Goal: Transaction & Acquisition: Purchase product/service

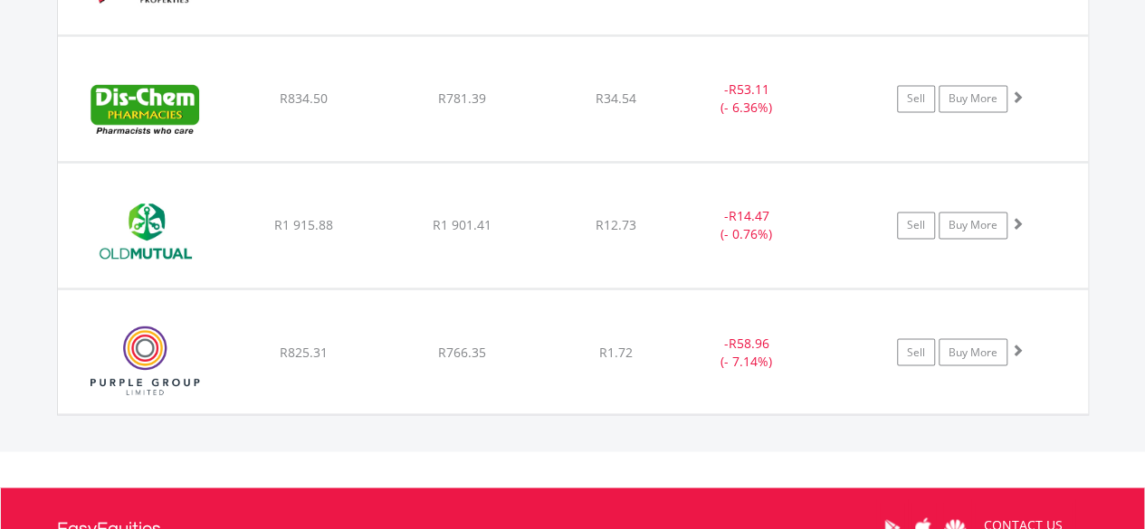
scroll to position [174, 344]
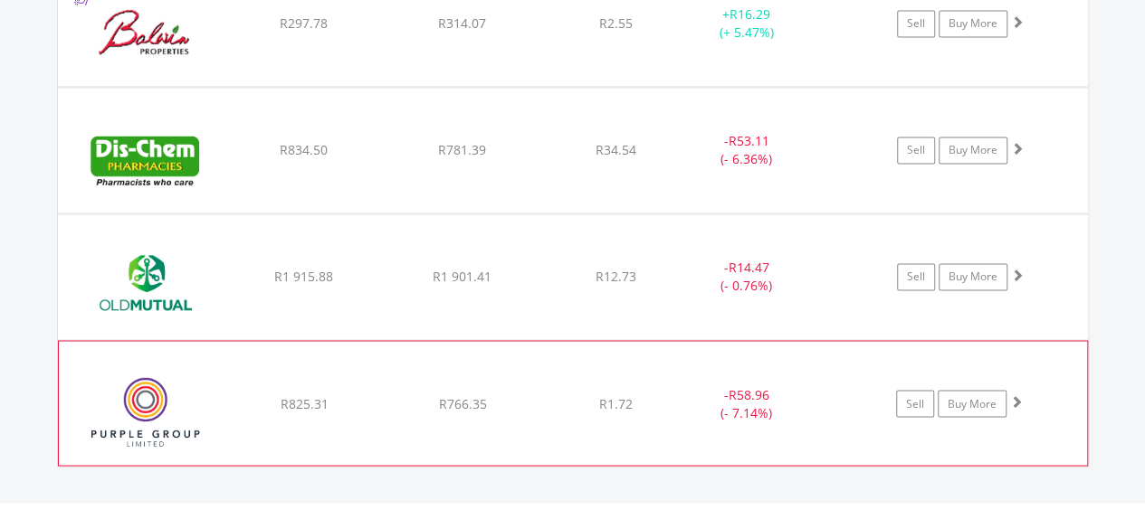
scroll to position [1359, 0]
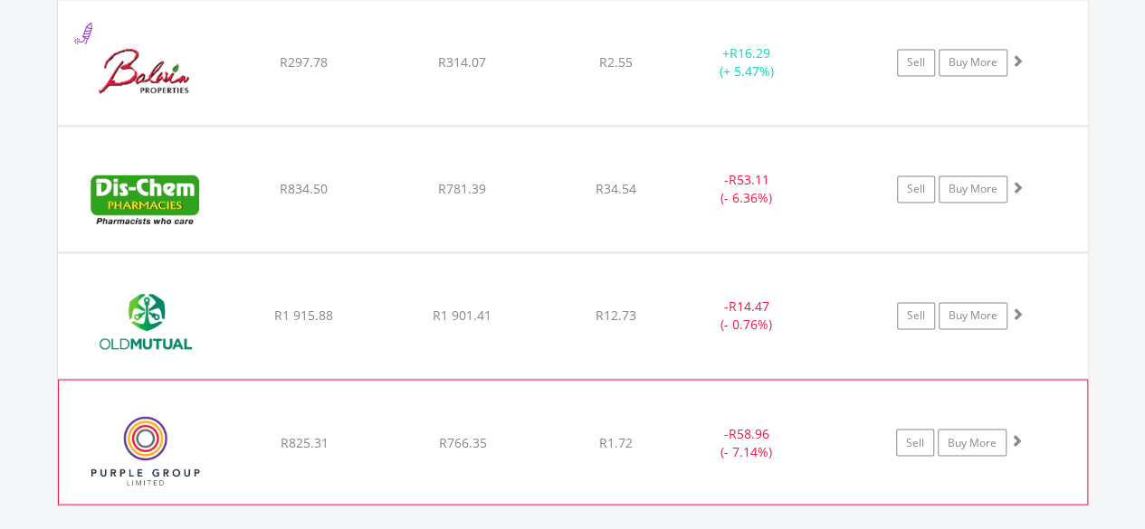
click at [299, 125] on div "﻿ Purple Group Limited R825.31 R766.35 R1.72 - R58.96 (- 7.14%) Sell Buy More" at bounding box center [573, 62] width 1030 height 125
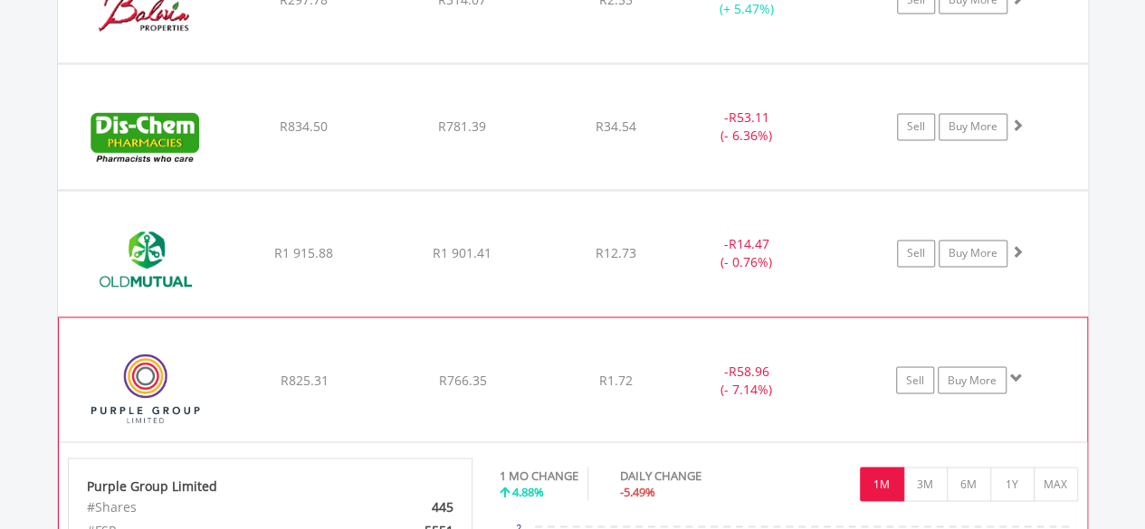
scroll to position [1450, 0]
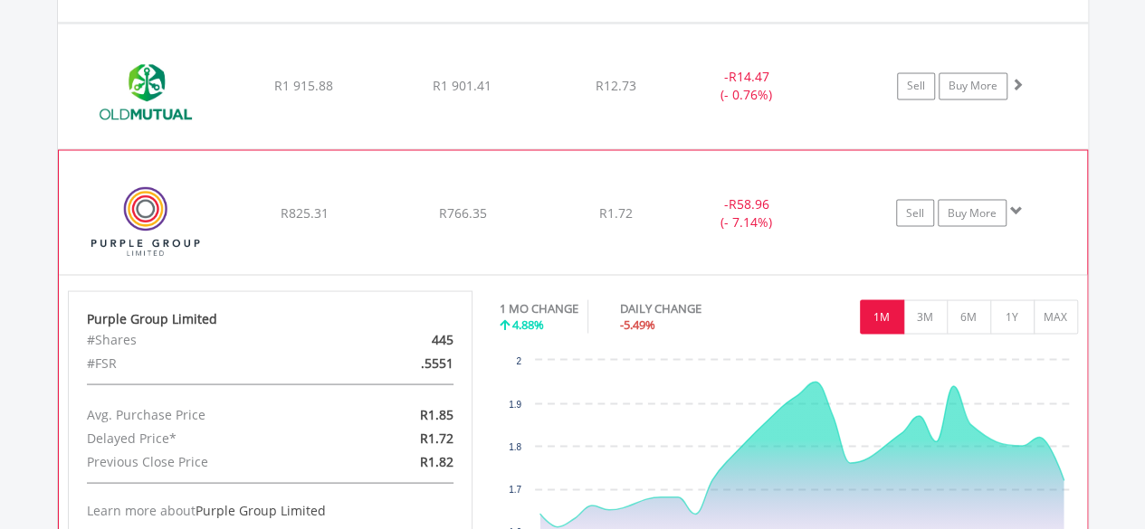
scroll to position [1630, 0]
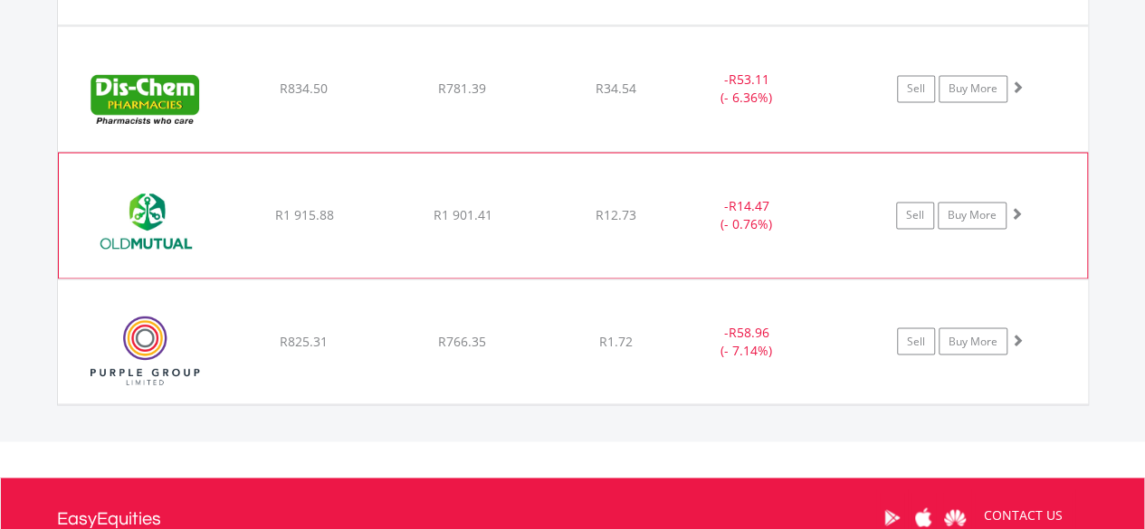
scroll to position [1450, 0]
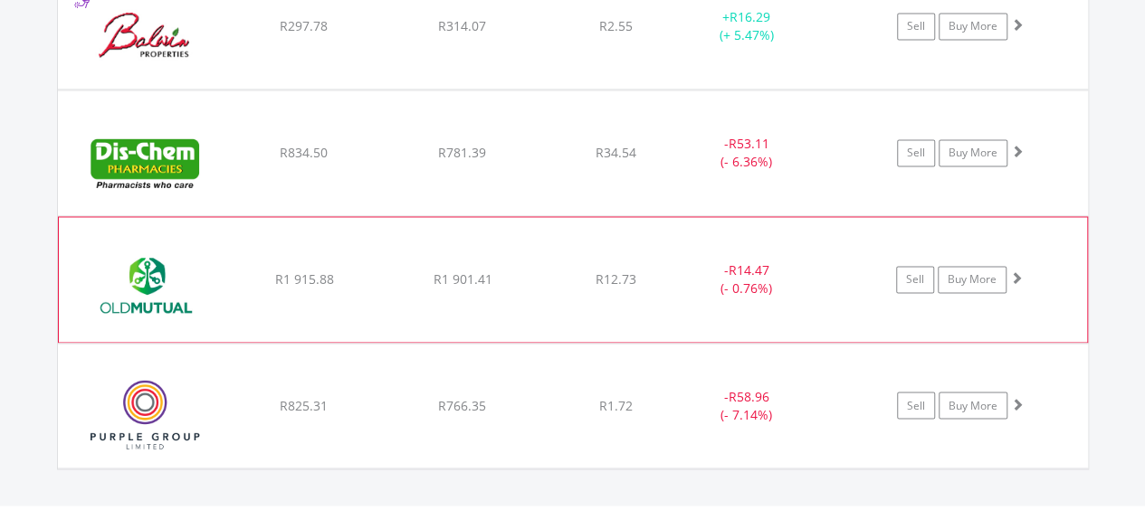
scroll to position [1359, 0]
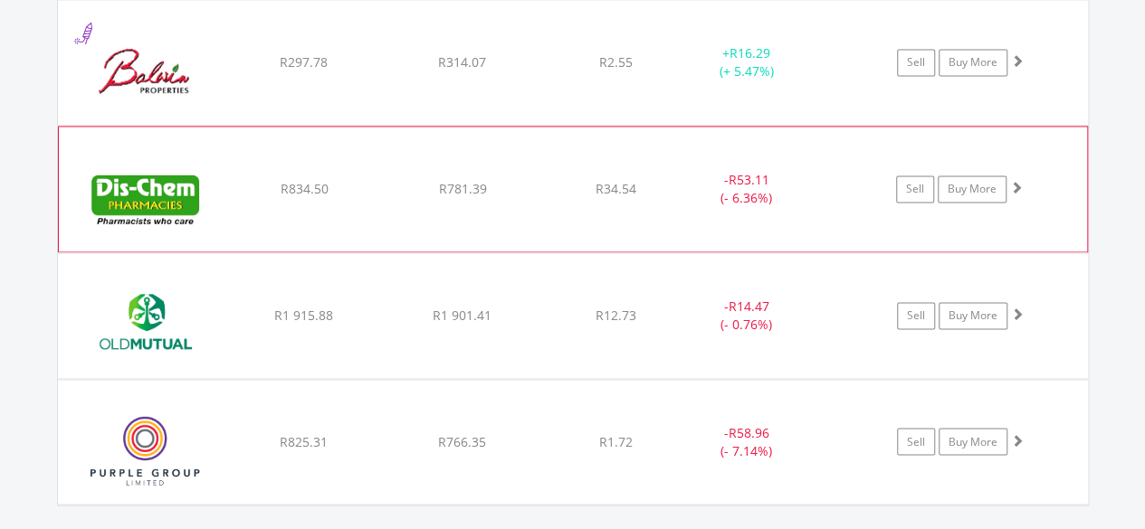
click at [308, 125] on div "﻿ Dis-Chem Pharmacies Limited R834.50 R781.39 R34.54 - R53.11 (- 6.36%) Sell Bu…" at bounding box center [573, 62] width 1030 height 125
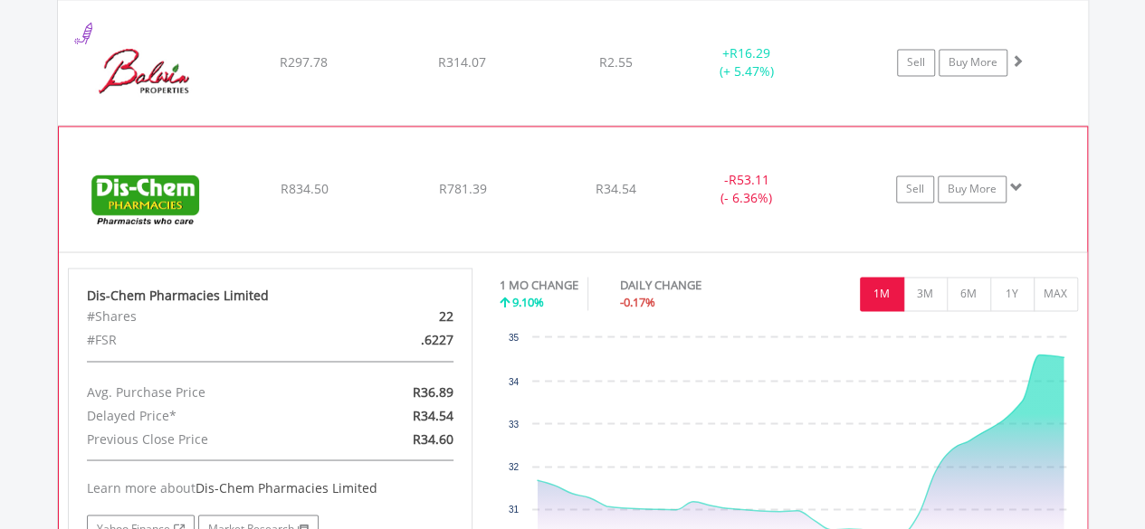
click at [309, 71] on span "R834.50" at bounding box center [304, 61] width 48 height 17
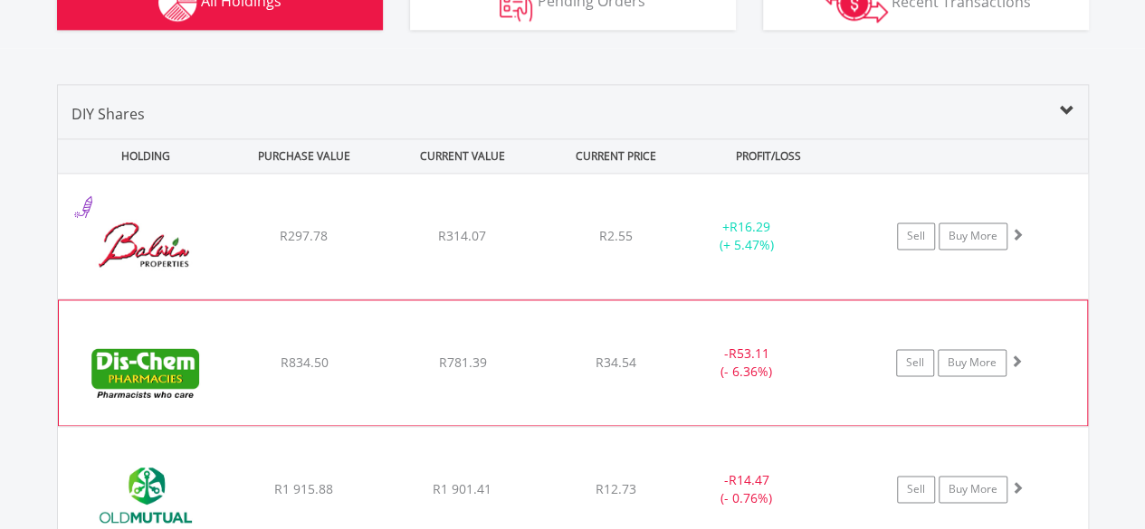
scroll to position [1178, 0]
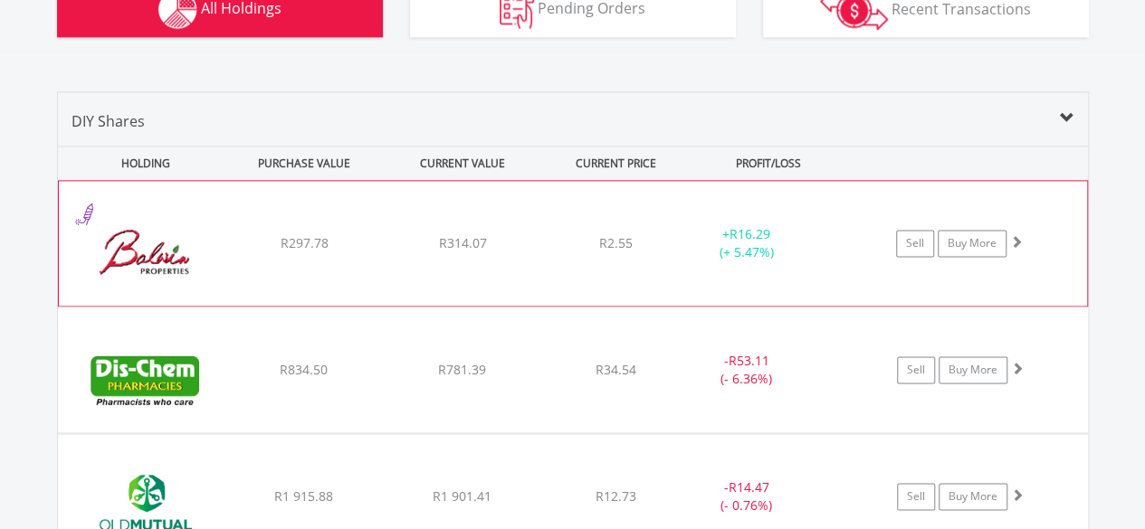
click at [297, 243] on span "R297.78" at bounding box center [304, 242] width 48 height 17
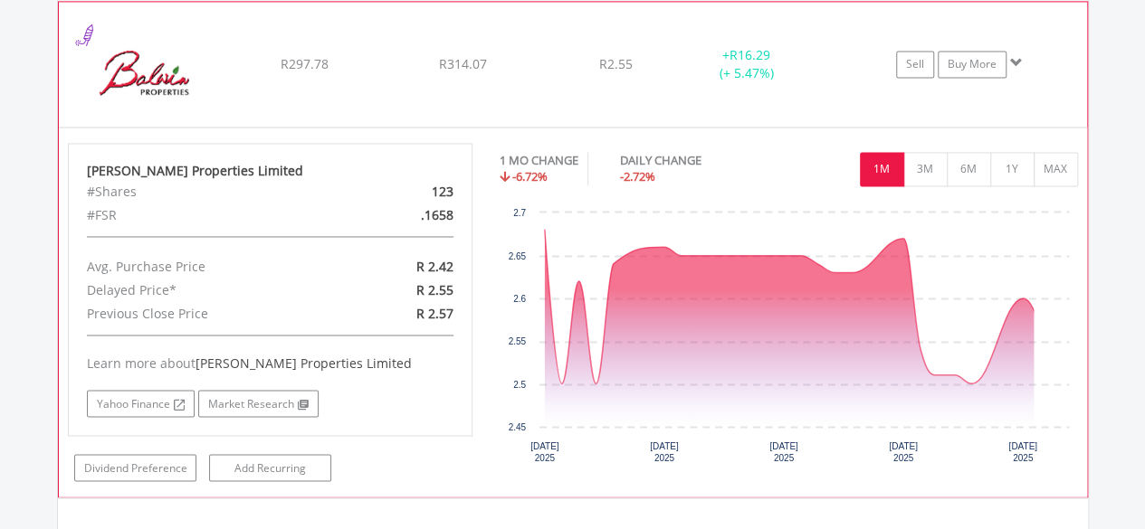
scroll to position [1359, 0]
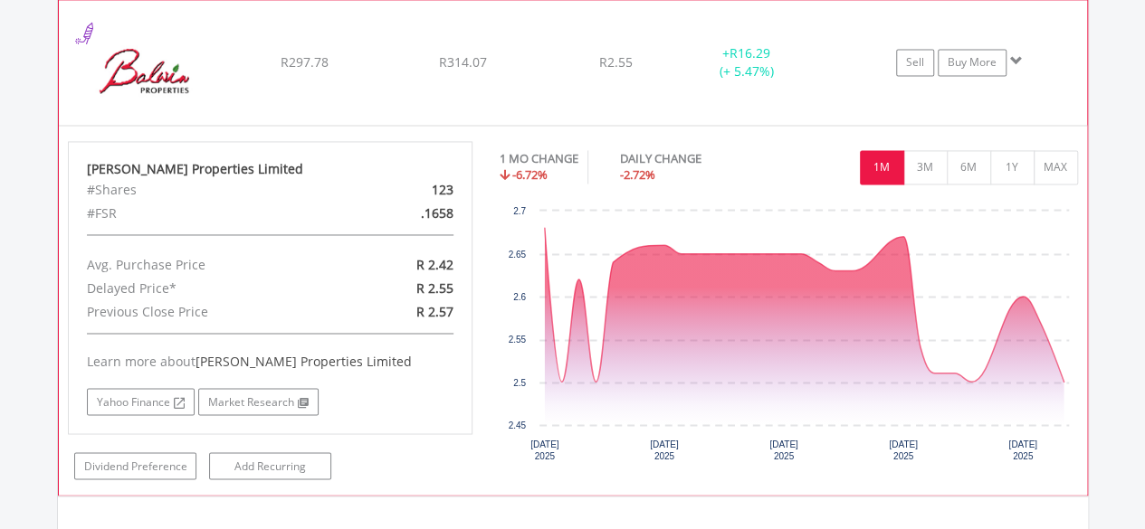
click at [318, 67] on span "R297.78" at bounding box center [304, 61] width 48 height 17
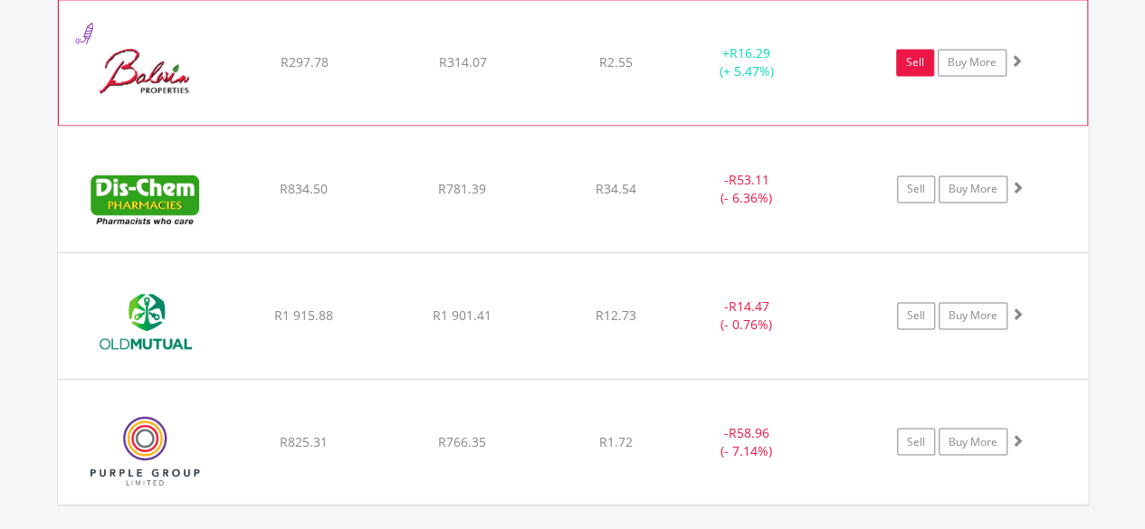
click at [917, 63] on link "Sell" at bounding box center [915, 62] width 38 height 27
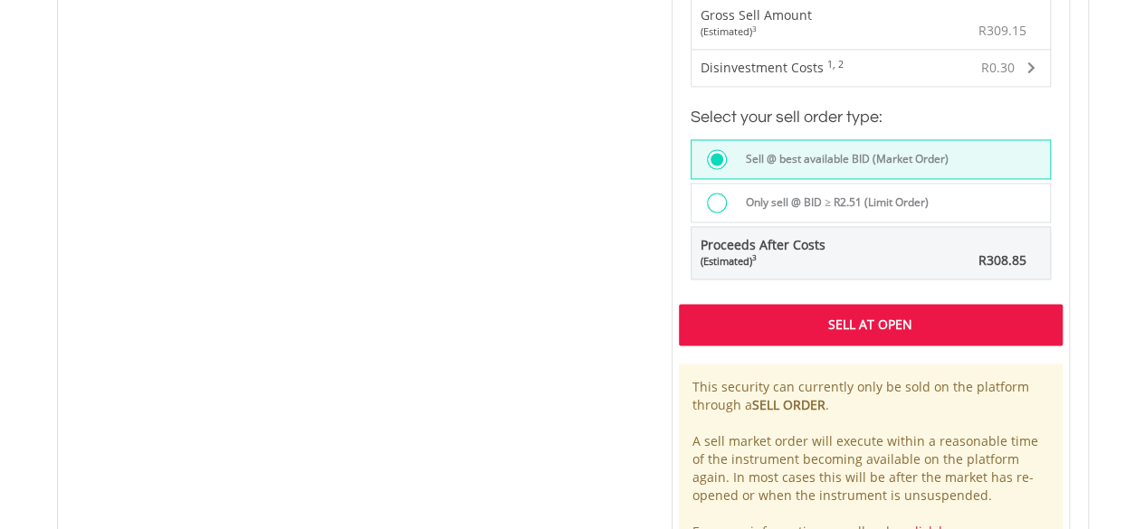
scroll to position [1343, 0]
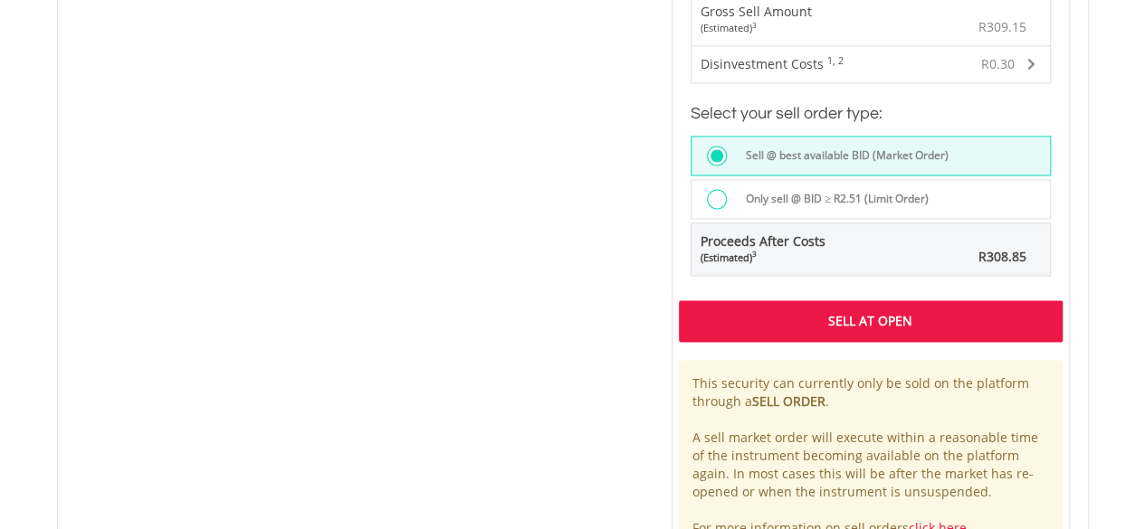
click at [840, 311] on div "Sell At Open" at bounding box center [871, 321] width 384 height 42
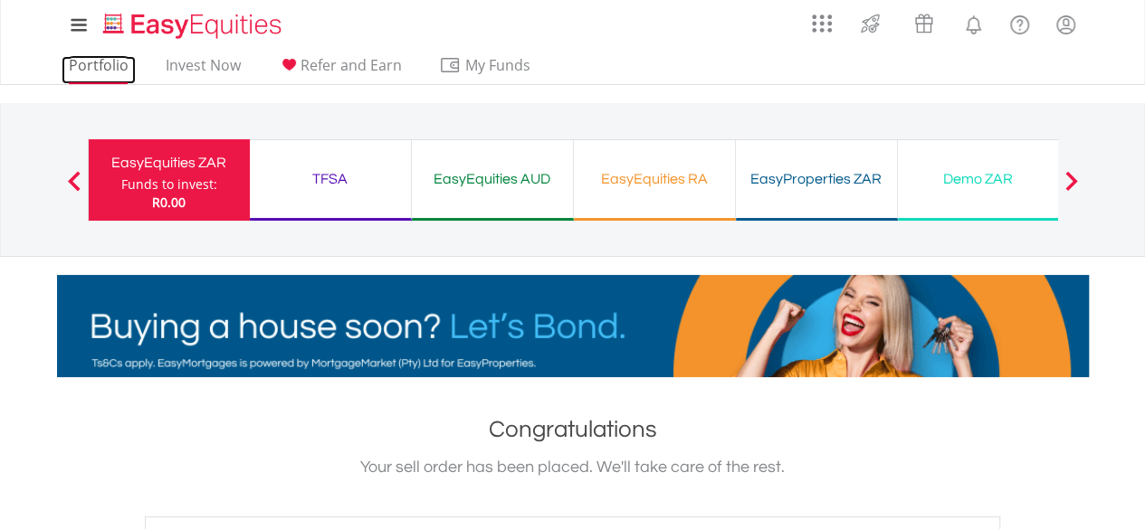
click at [120, 65] on link "Portfolio" at bounding box center [99, 70] width 74 height 28
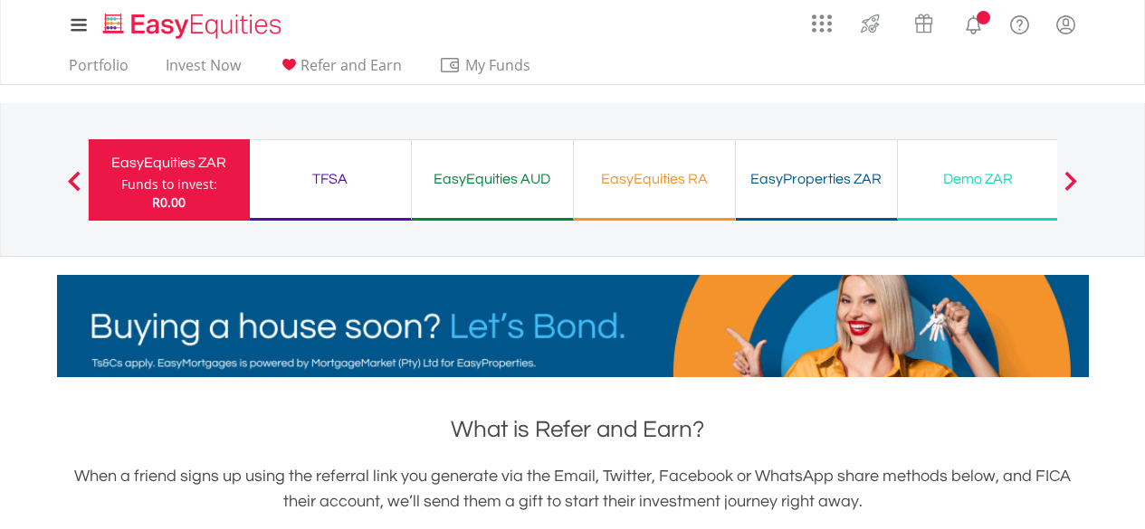
scroll to position [633, 0]
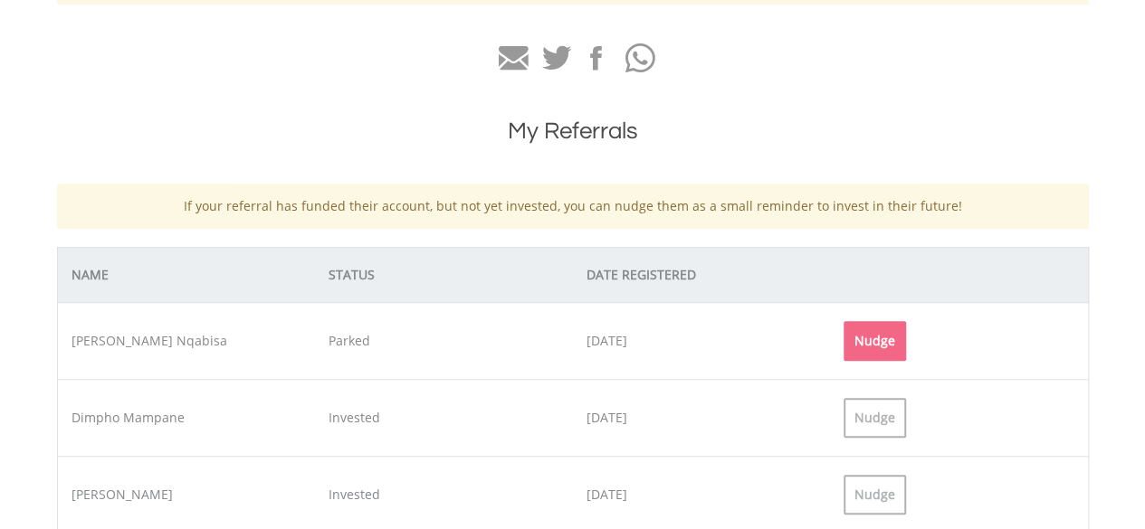
click at [876, 347] on div "Nudge" at bounding box center [874, 341] width 62 height 40
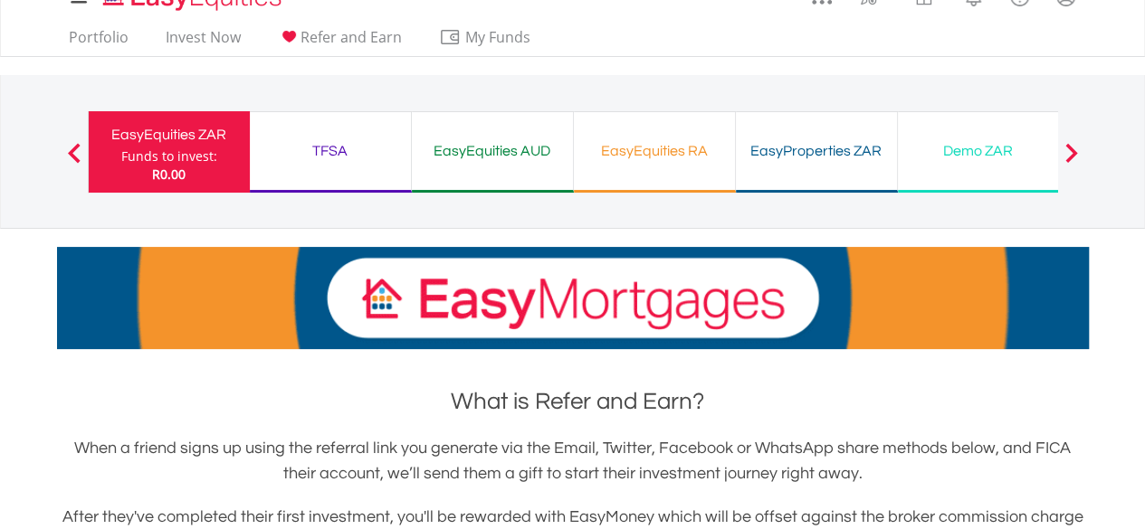
scroll to position [0, 0]
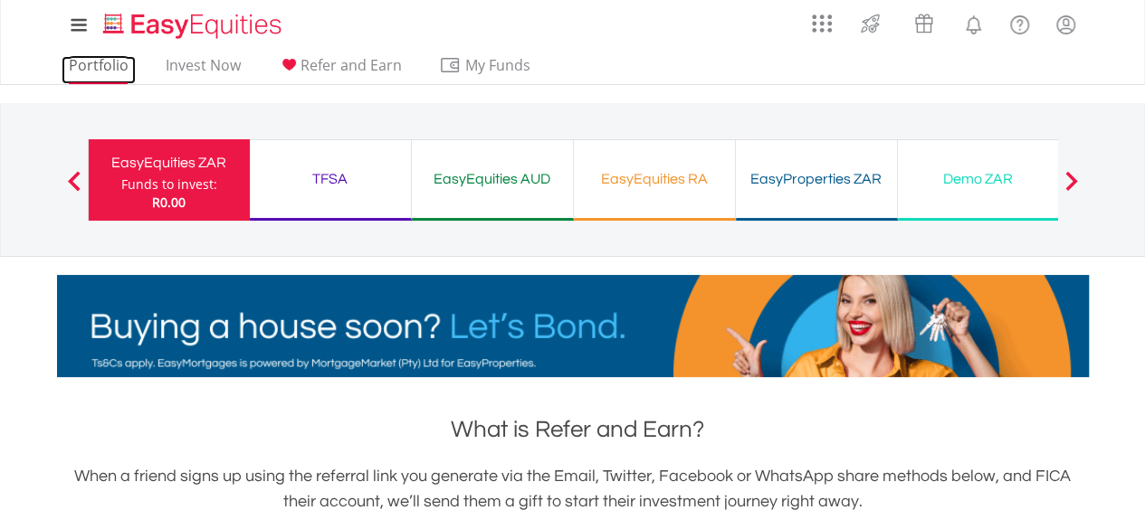
click at [83, 65] on link "Portfolio" at bounding box center [99, 70] width 74 height 28
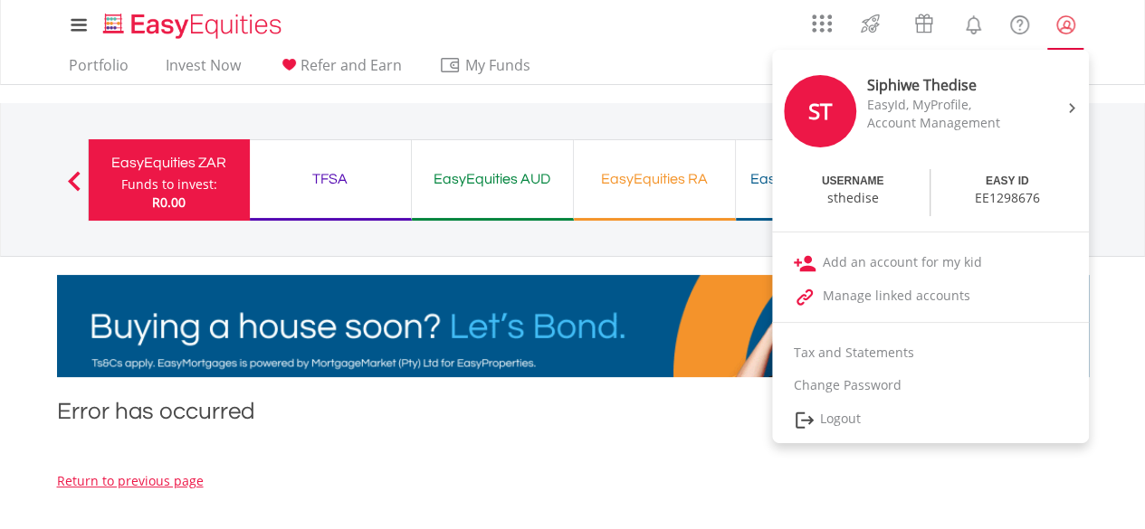
click at [1065, 21] on lord-icon "My Profile" at bounding box center [1065, 25] width 23 height 23
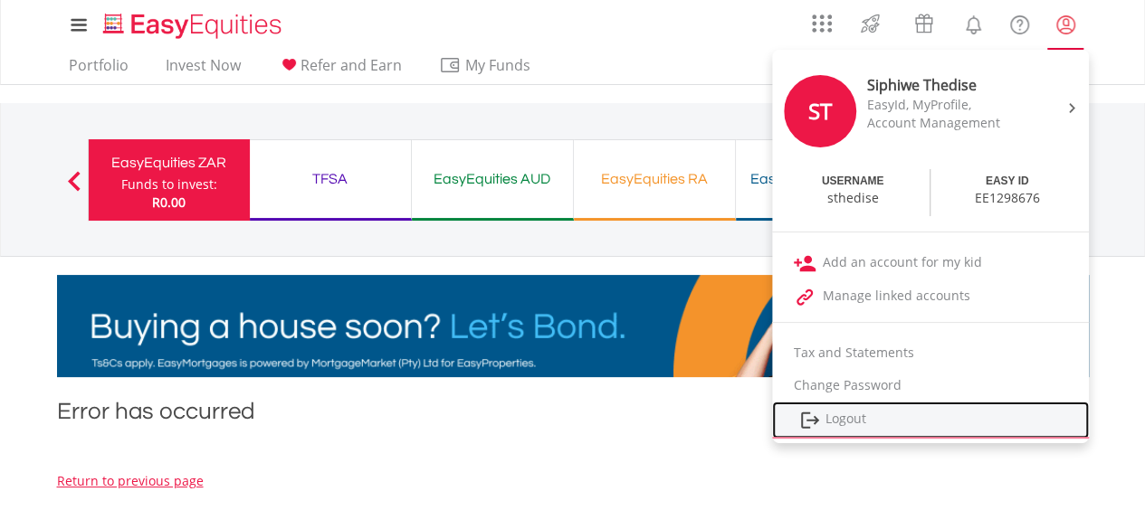
click at [841, 417] on link "Logout" at bounding box center [930, 420] width 317 height 37
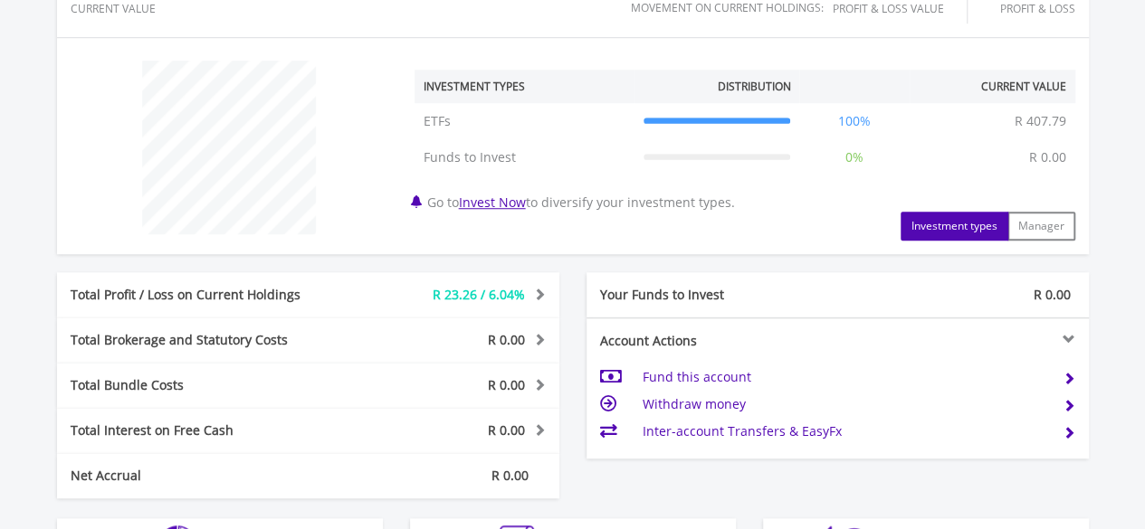
scroll to position [843, 0]
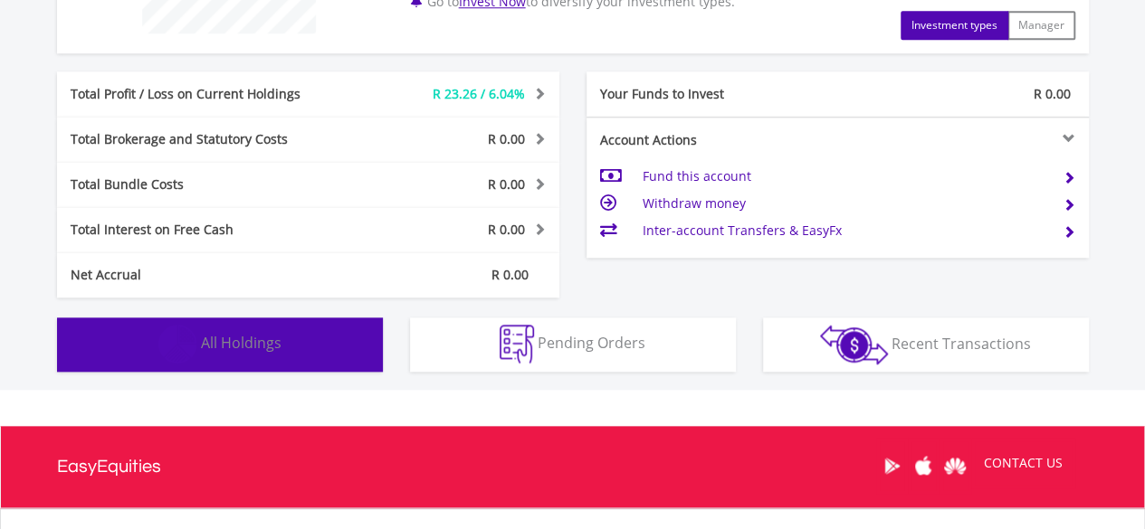
click at [217, 343] on span "All Holdings" at bounding box center [241, 343] width 81 height 20
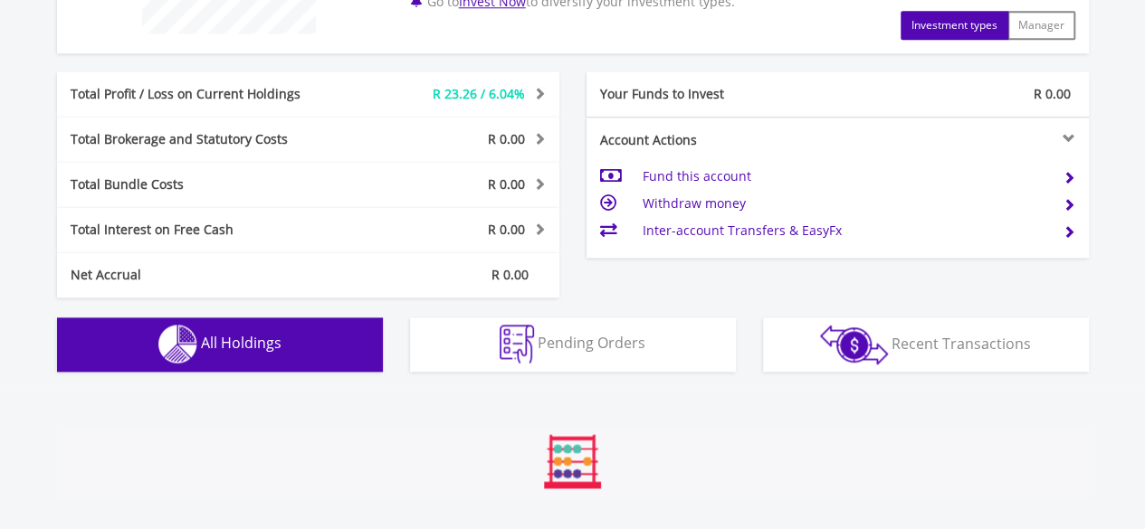
scroll to position [1269, 0]
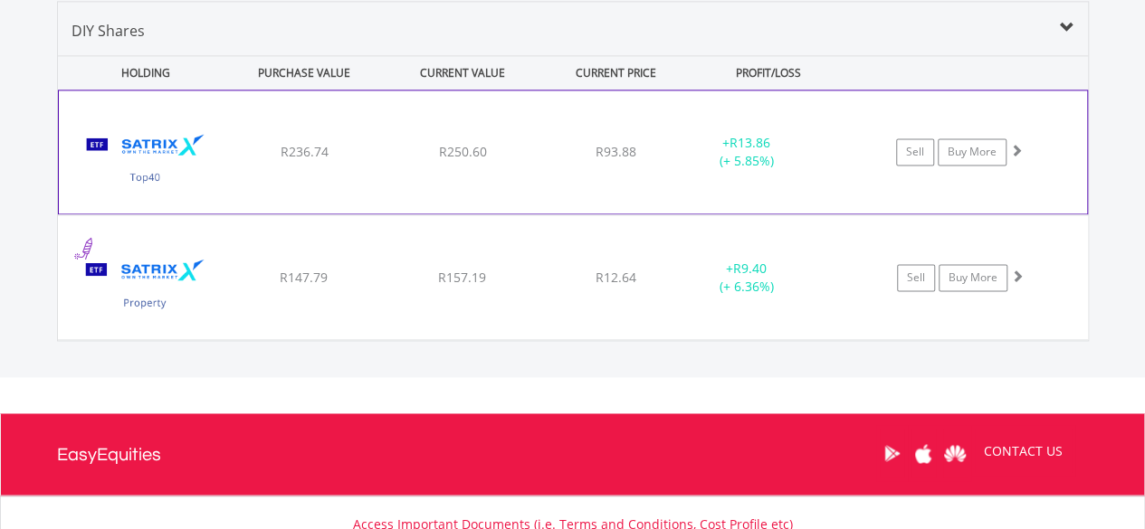
click at [302, 160] on div "﻿ Satrix 40 ETF R236.74 R250.60 R93.88 + R13.86 (+ 5.85%) Sell Buy More" at bounding box center [573, 151] width 1028 height 123
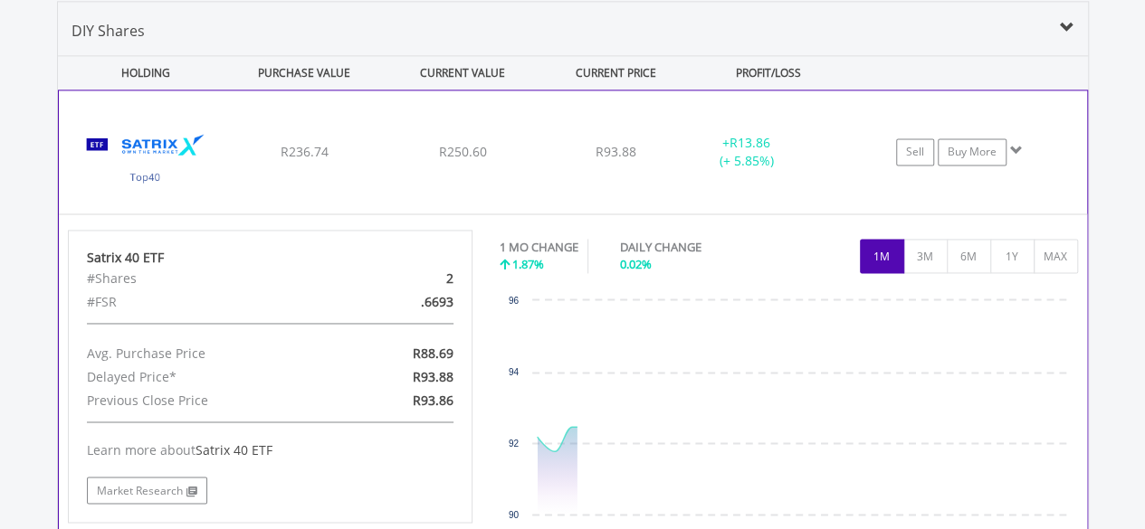
click at [293, 169] on div "﻿ Satrix 40 ETF R236.74 R250.60 R93.88 + R13.86 (+ 5.85%) Sell Buy More" at bounding box center [573, 151] width 1028 height 123
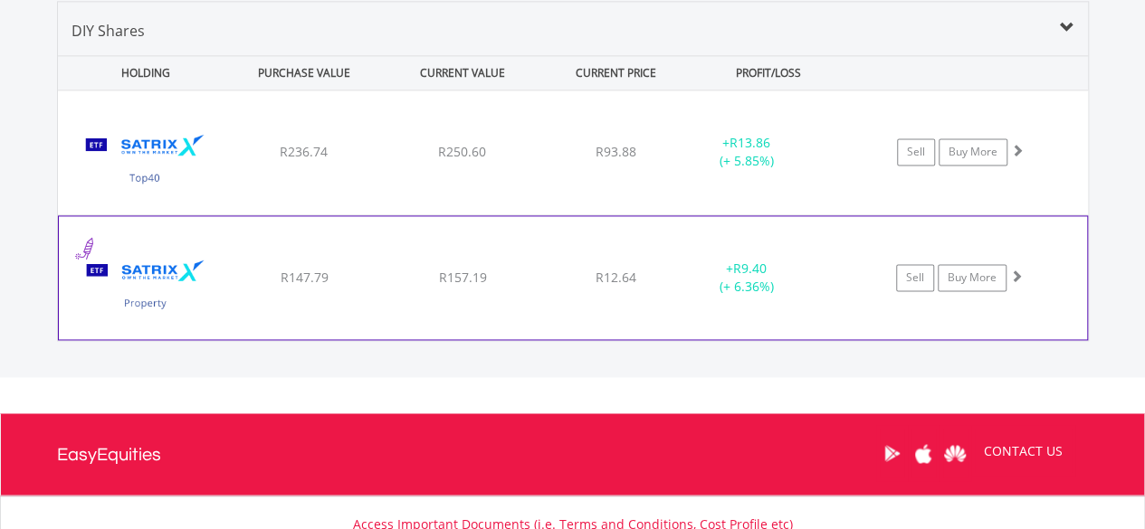
click at [286, 214] on div "﻿ Satrix Property Portfolio ETF R147.79 R157.19 R12.64 + R9.40 (+ 6.36%) Sell B…" at bounding box center [573, 152] width 1030 height 124
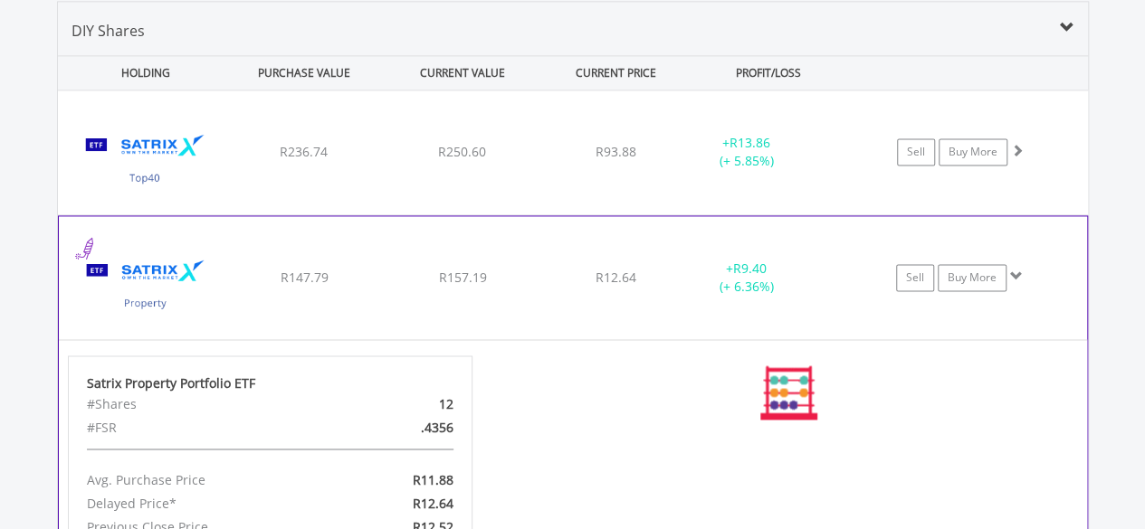
click at [286, 214] on div "﻿ Satrix Property Portfolio ETF R147.79 R157.19 R12.64 + R9.40 (+ 6.36%) Sell B…" at bounding box center [573, 152] width 1030 height 124
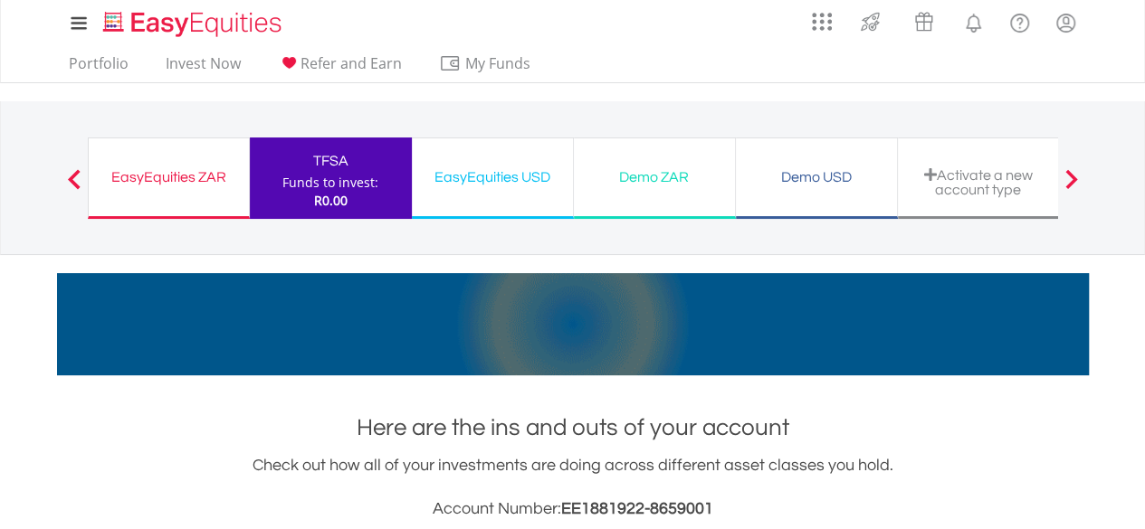
scroll to position [0, 0]
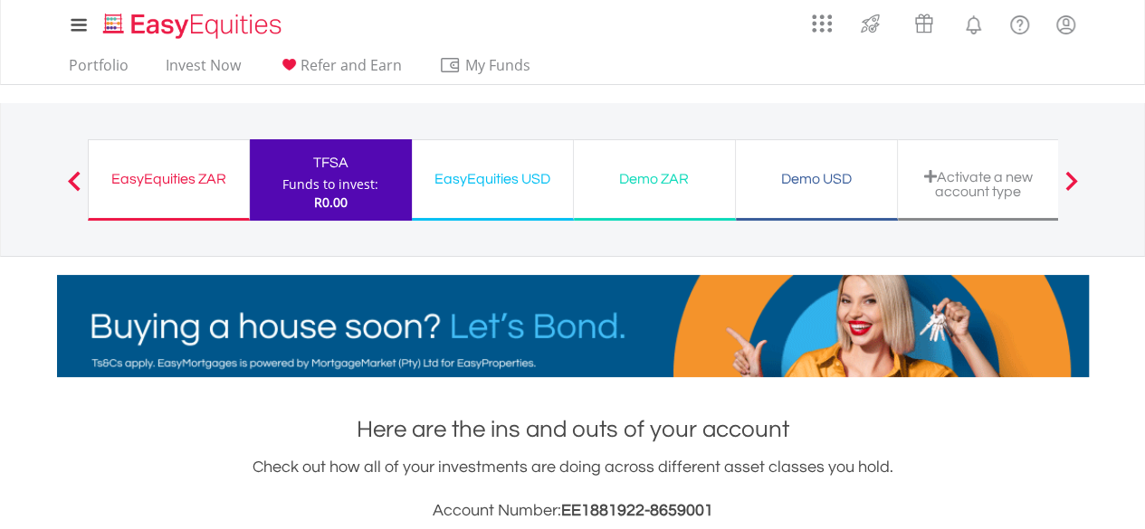
click at [165, 185] on div "EasyEquities ZAR" at bounding box center [169, 178] width 138 height 25
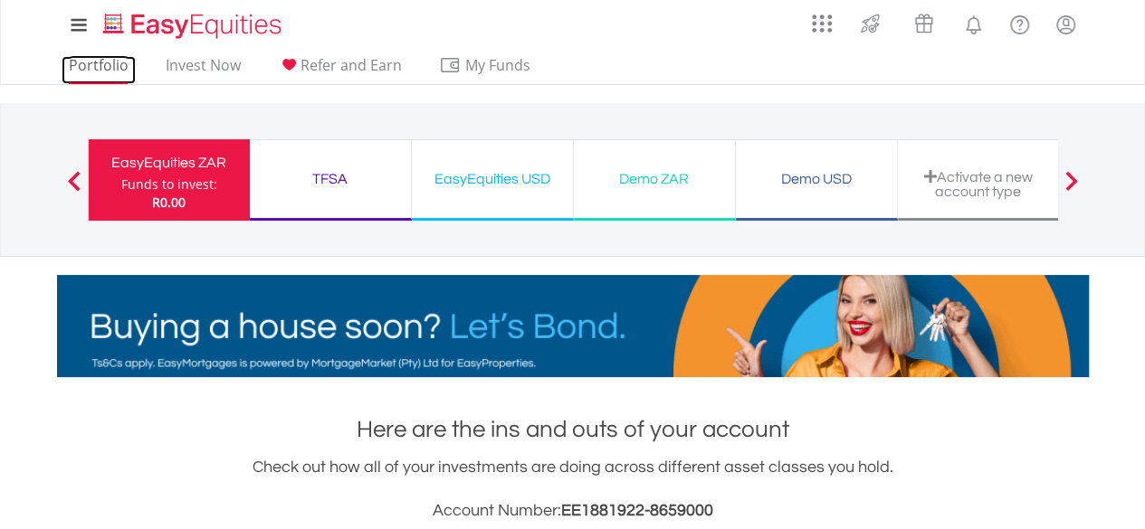
click at [116, 65] on link "Portfolio" at bounding box center [99, 70] width 74 height 28
